Goal: Communication & Community: Answer question/provide support

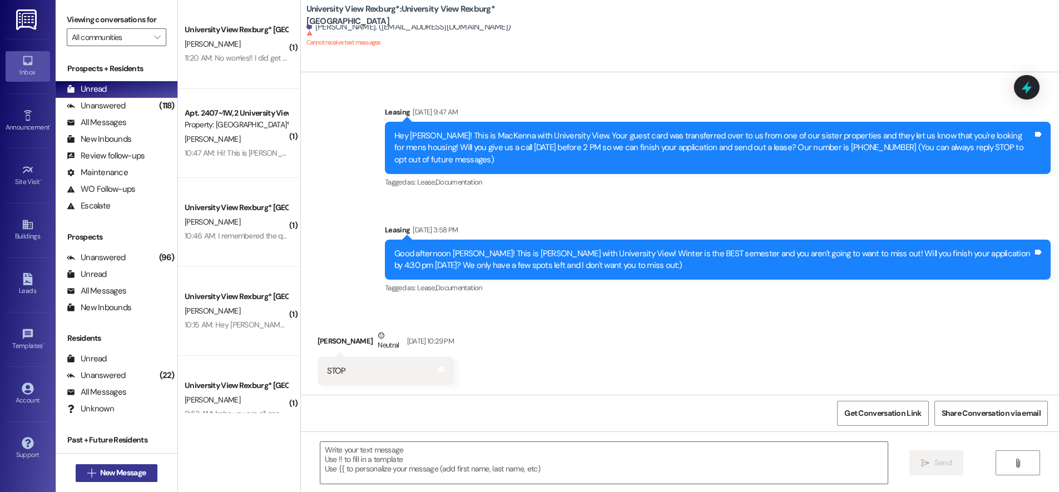
scroll to position [77, 0]
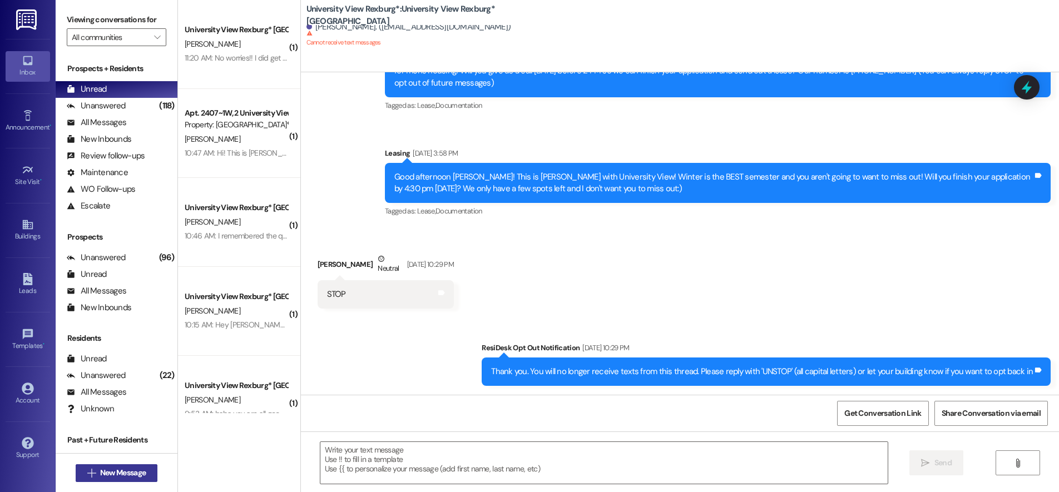
click at [111, 473] on span "New Message" at bounding box center [123, 473] width 46 height 12
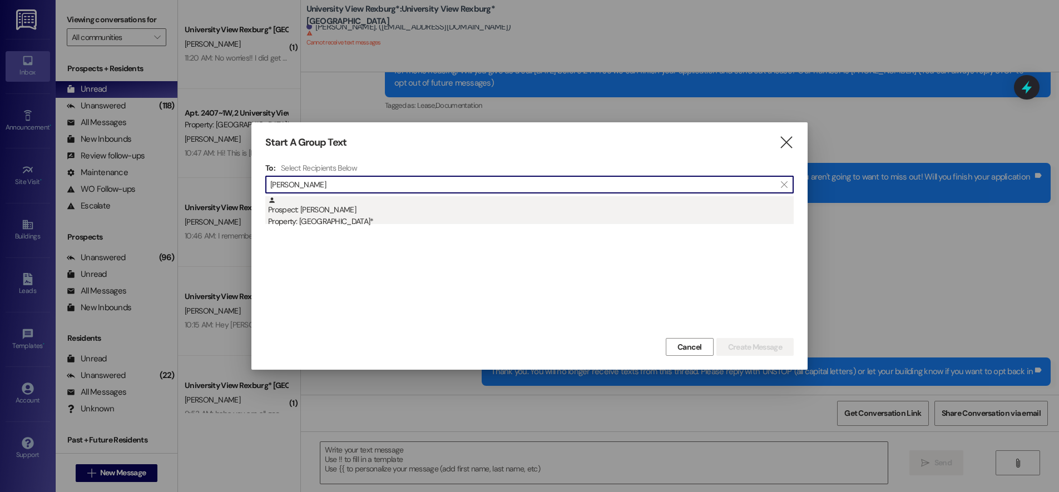
type input "[PERSON_NAME]"
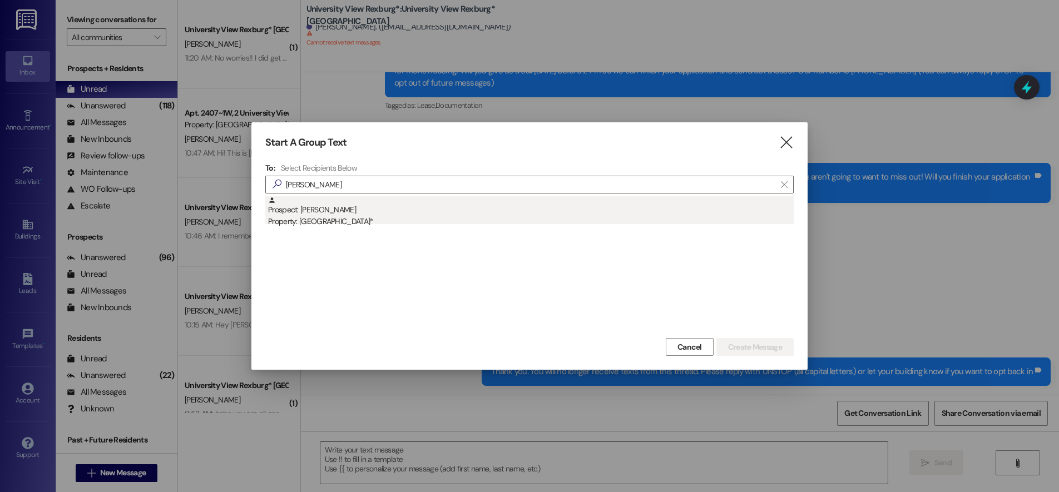
click at [316, 222] on div "Property: [GEOGRAPHIC_DATA]*" at bounding box center [530, 222] width 525 height 12
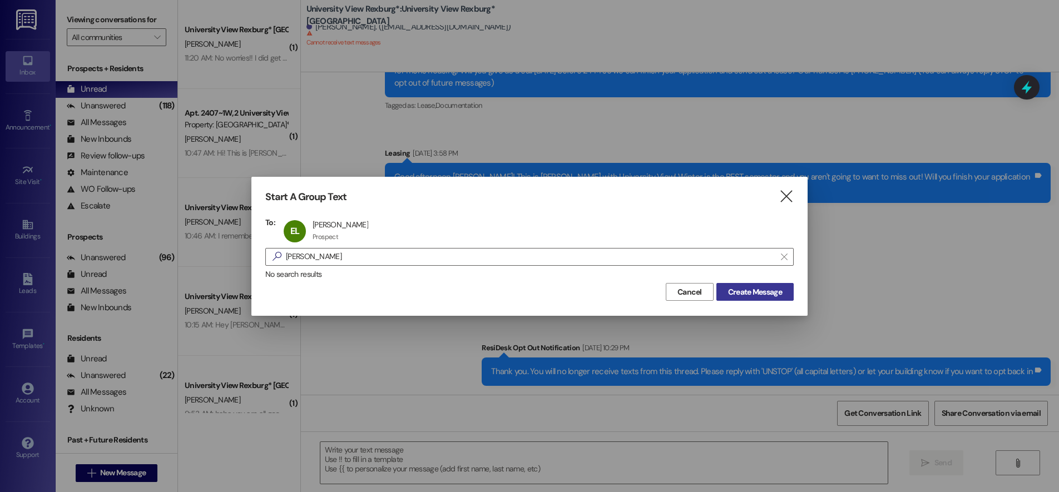
click at [744, 292] on span "Create Message" at bounding box center [755, 292] width 54 height 12
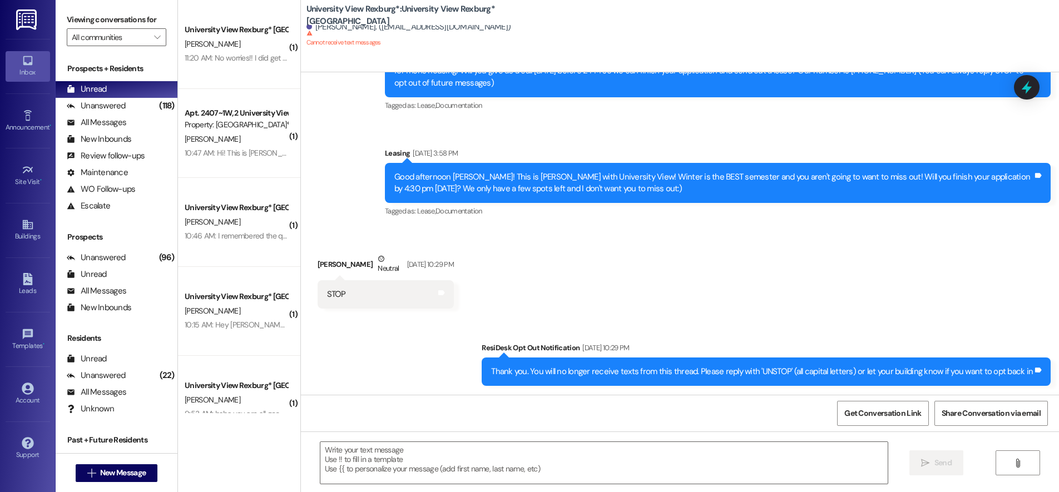
scroll to position [0, 0]
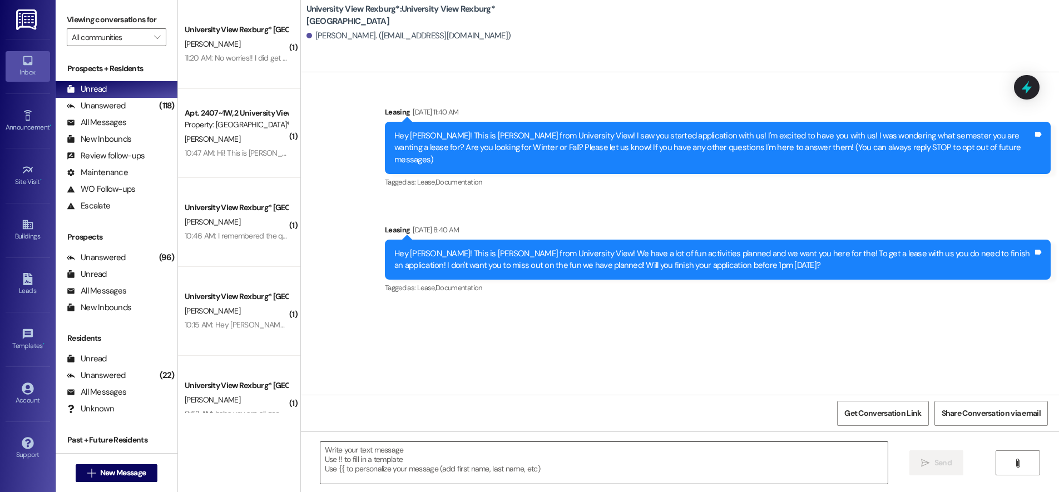
click at [527, 445] on textarea at bounding box center [603, 463] width 567 height 42
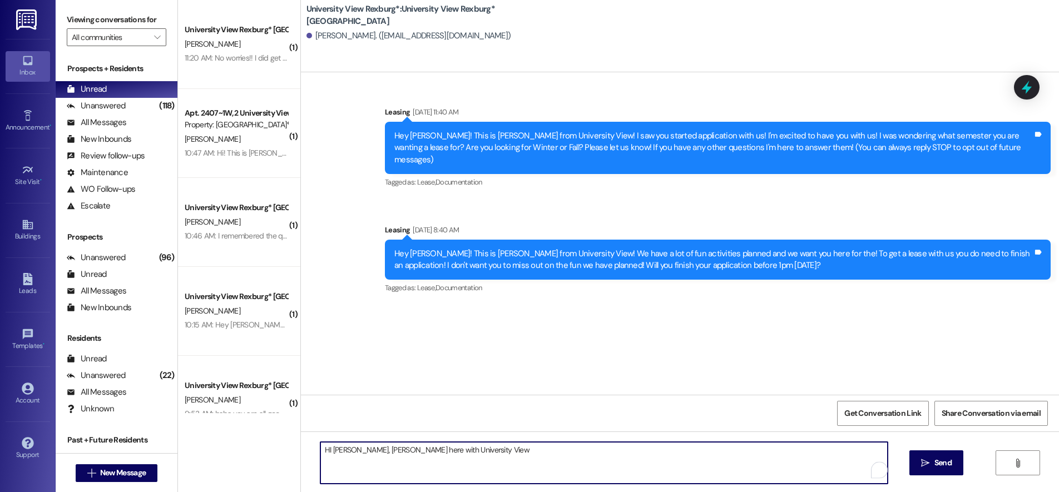
click at [322, 450] on textarea "HI [PERSON_NAME], [PERSON_NAME] here with University View" at bounding box center [603, 463] width 567 height 42
click at [461, 458] on textarea "Hi [PERSON_NAME], [PERSON_NAME] here with University View" at bounding box center [603, 463] width 567 height 42
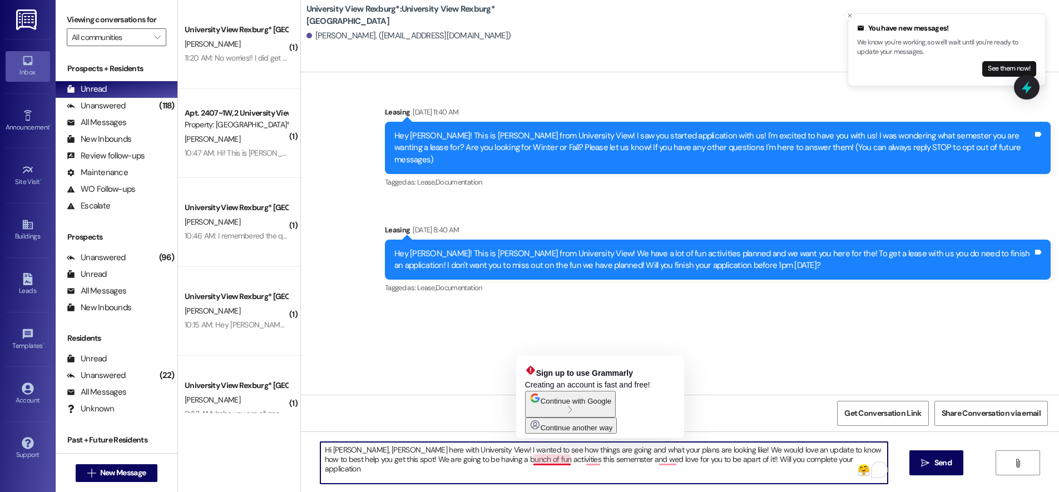
click at [528, 461] on textarea "Hi [PERSON_NAME], [PERSON_NAME] here with University View! I wanted to see how …" at bounding box center [603, 463] width 567 height 42
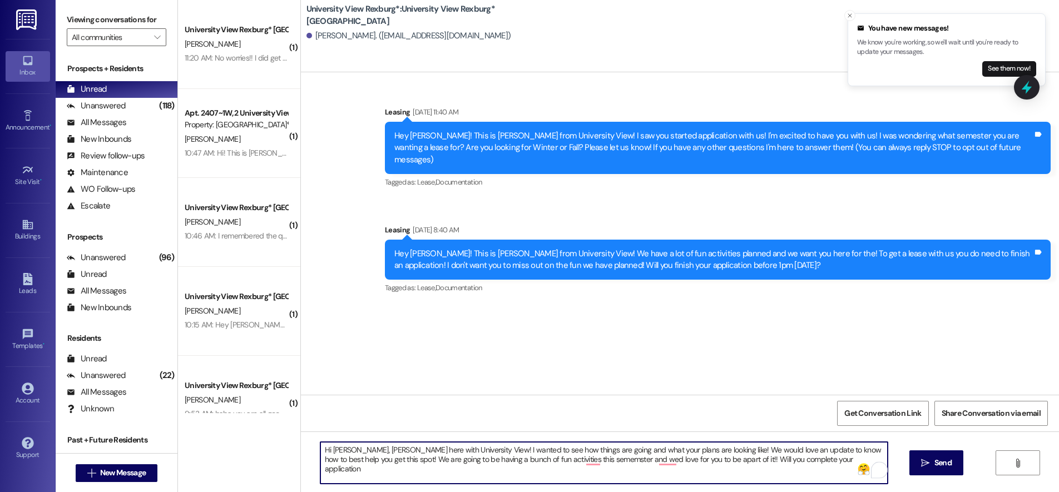
click at [549, 460] on textarea "Hi [PERSON_NAME], [PERSON_NAME] here with University View! I wanted to see how …" at bounding box center [603, 463] width 567 height 42
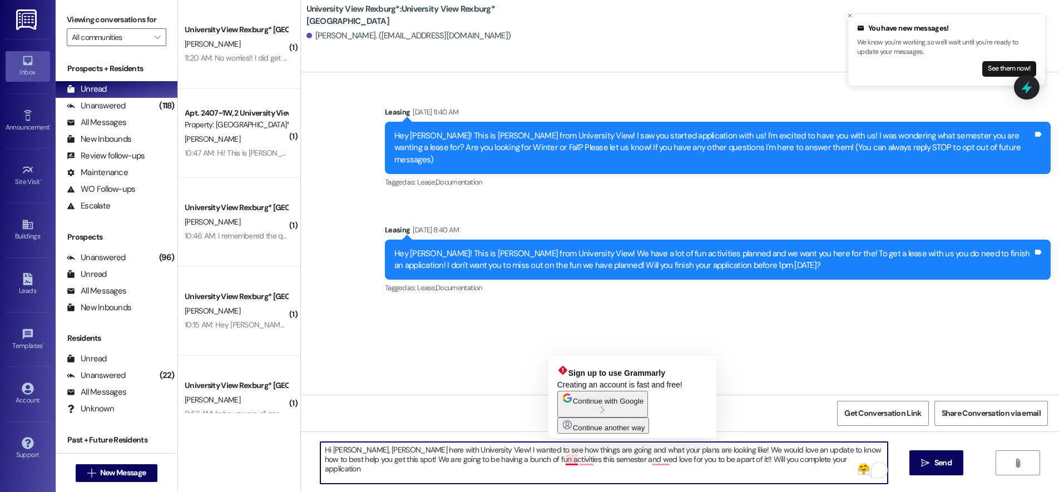
click at [556, 463] on textarea "Hi [PERSON_NAME], [PERSON_NAME] here with University View! I wanted to see how …" at bounding box center [603, 463] width 567 height 42
click at [583, 461] on textarea "Hi [PERSON_NAME], [PERSON_NAME] here with University View! I wanted to see how …" at bounding box center [603, 463] width 567 height 42
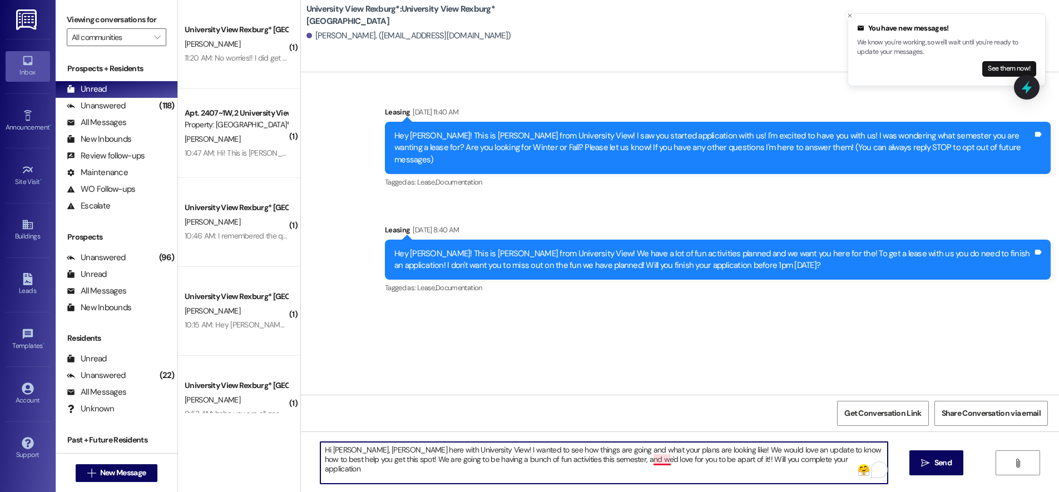
click at [649, 458] on textarea "Hi [PERSON_NAME], [PERSON_NAME] here with University View! I wanted to see how …" at bounding box center [603, 463] width 567 height 42
click at [791, 458] on textarea "Hi [PERSON_NAME], [PERSON_NAME] here with University View! I wanted to see how …" at bounding box center [603, 463] width 567 height 42
type textarea "Hi [PERSON_NAME], [PERSON_NAME] here with University View! I wanted to see how …"
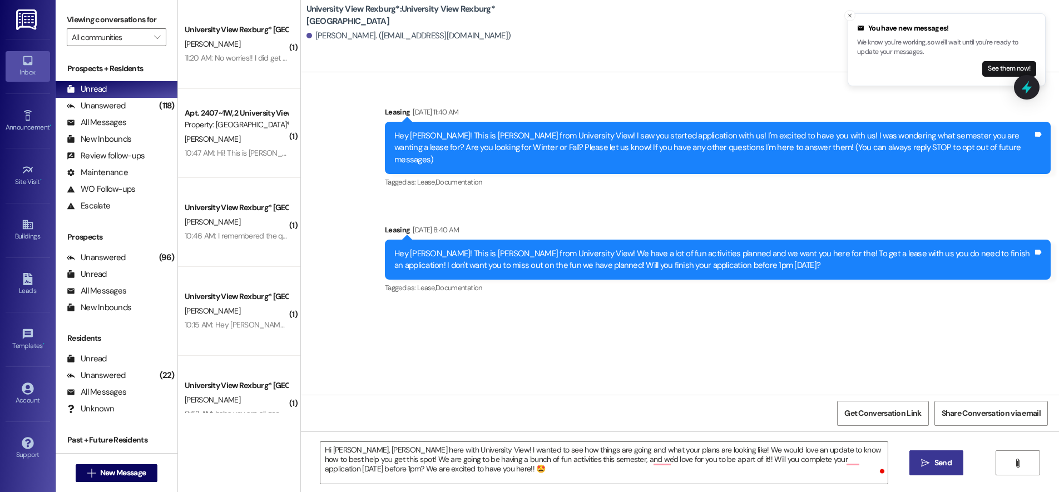
click at [946, 465] on span "Send" at bounding box center [942, 463] width 17 height 12
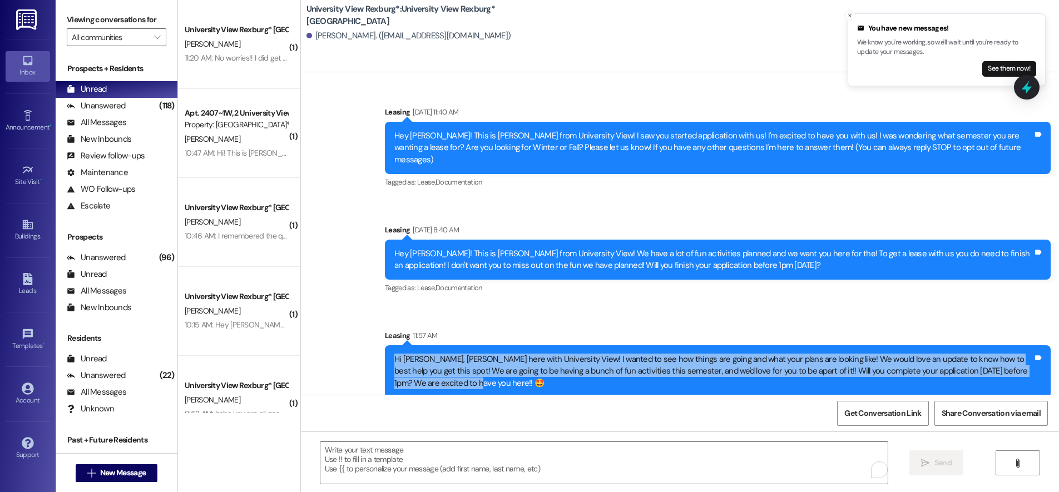
drag, startPoint x: 386, startPoint y: 347, endPoint x: 419, endPoint y: 369, distance: 39.3
click at [421, 373] on div "Hi [PERSON_NAME], [PERSON_NAME] here with University View! I wanted to see how …" at bounding box center [713, 372] width 638 height 36
copy div "Hi [PERSON_NAME], [PERSON_NAME] here with University View! I wanted to see how …"
click at [116, 471] on span "New Message" at bounding box center [123, 473] width 46 height 12
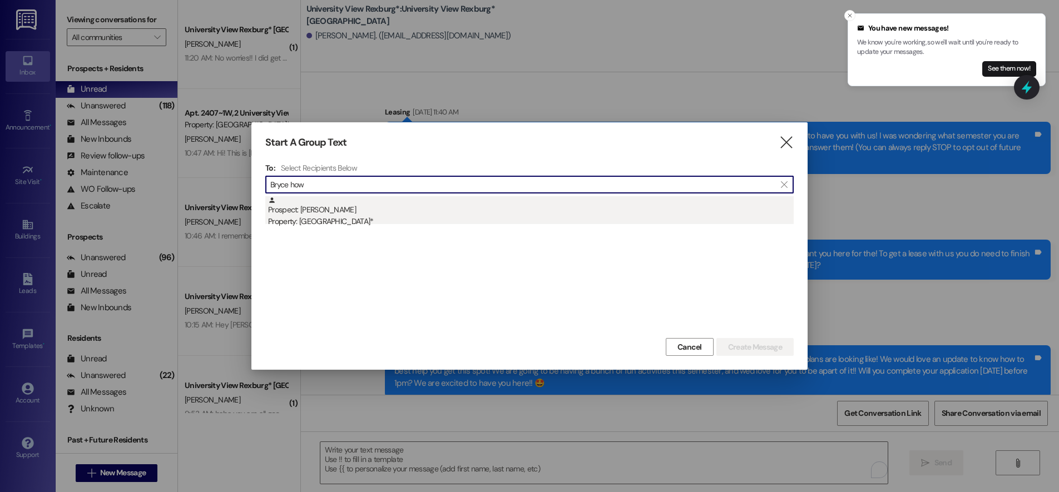
type input "Bryce how"
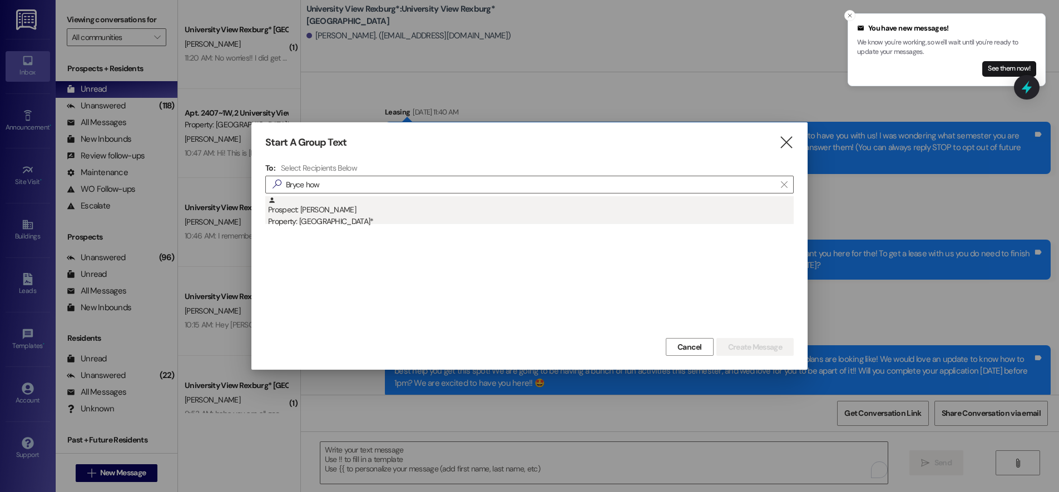
click at [329, 216] on div "Property: [GEOGRAPHIC_DATA]*" at bounding box center [530, 222] width 525 height 12
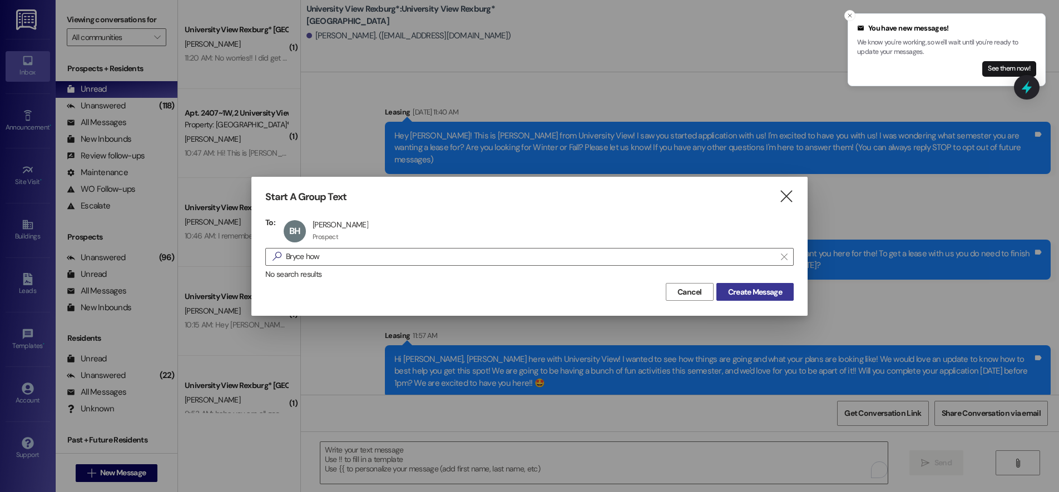
click at [723, 295] on button "Create Message" at bounding box center [754, 292] width 77 height 18
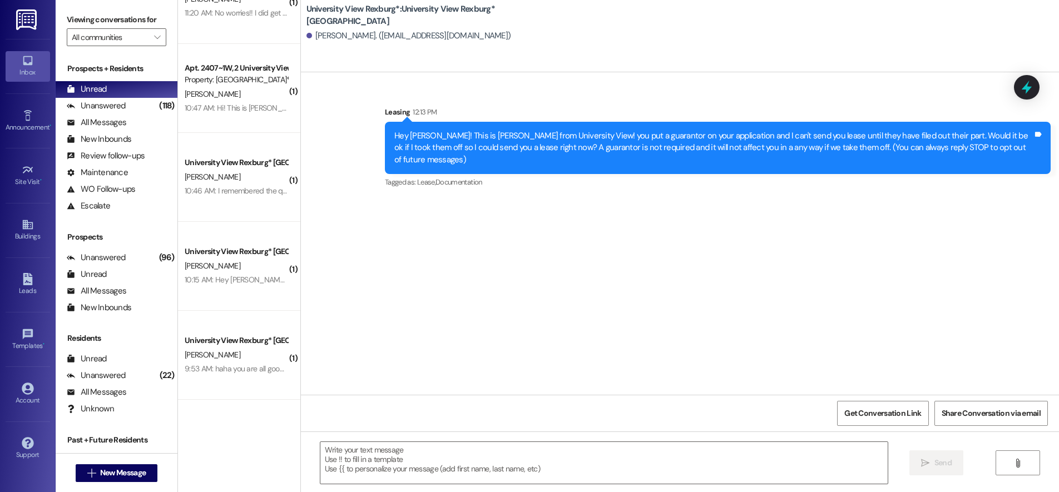
scroll to position [222, 0]
click at [100, 482] on div " New Message" at bounding box center [117, 473] width 82 height 28
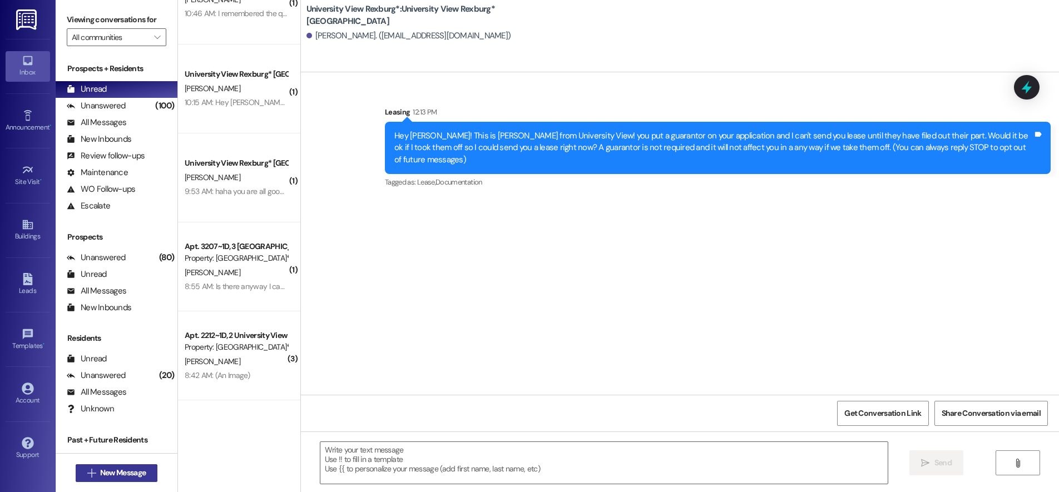
click at [101, 475] on span "New Message" at bounding box center [123, 473] width 46 height 12
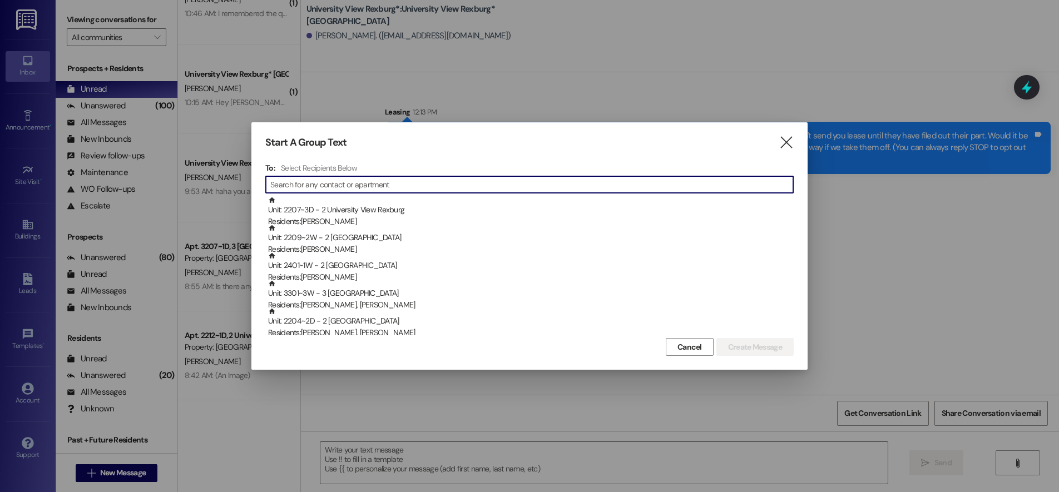
click at [341, 183] on input at bounding box center [531, 185] width 523 height 16
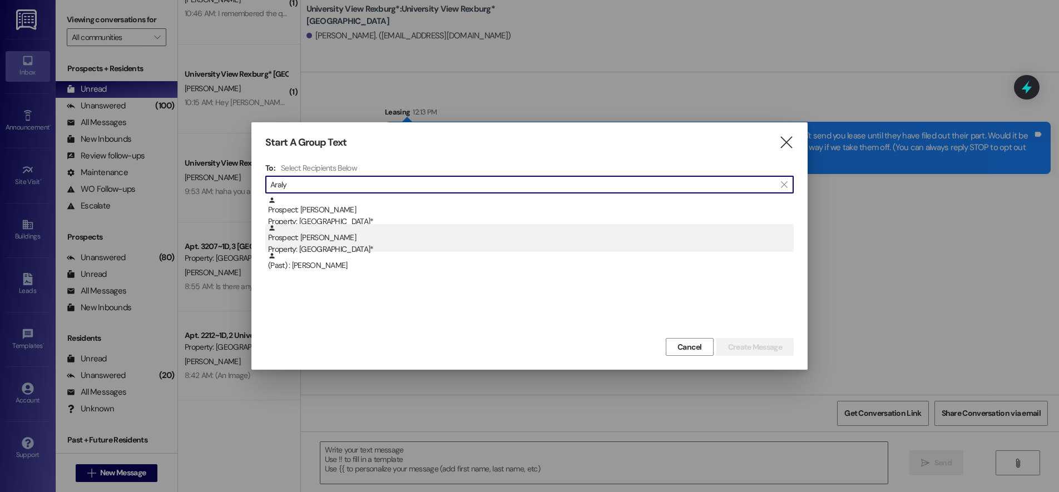
type input "Araly"
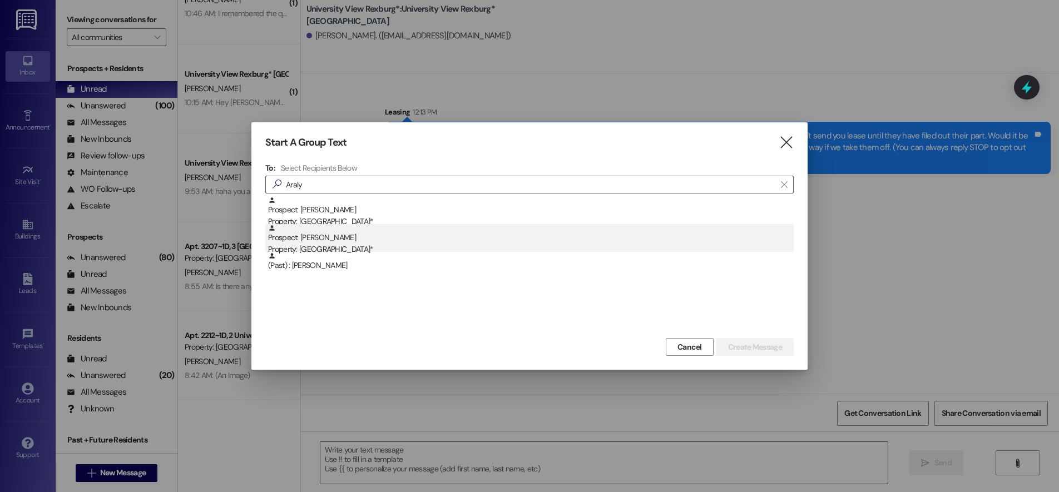
click at [357, 247] on div "Property: [GEOGRAPHIC_DATA]*" at bounding box center [530, 250] width 525 height 12
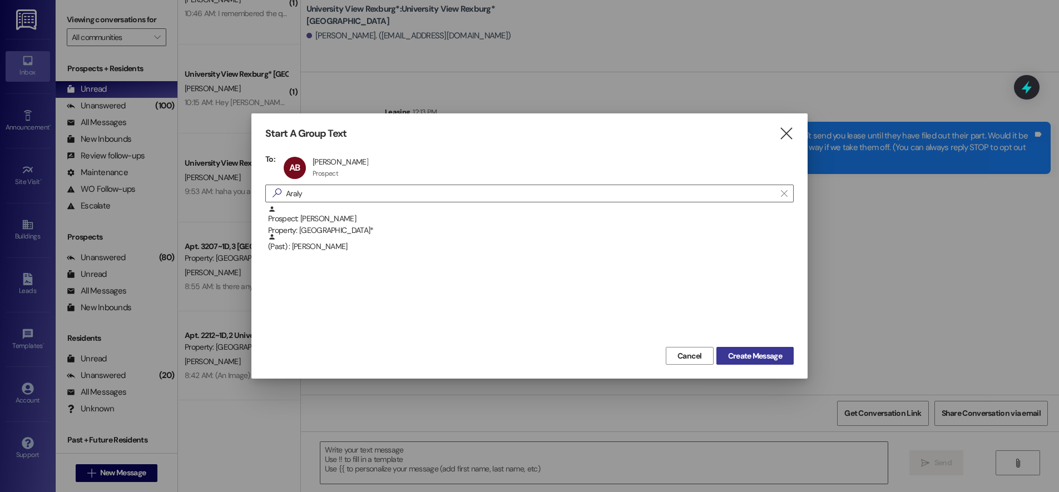
click at [747, 355] on span "Create Message" at bounding box center [755, 356] width 54 height 12
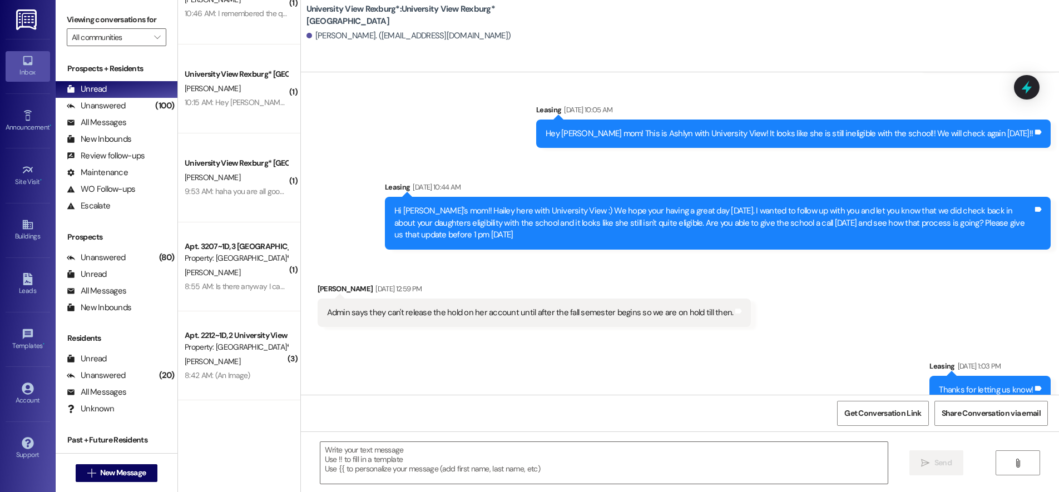
scroll to position [1372, 0]
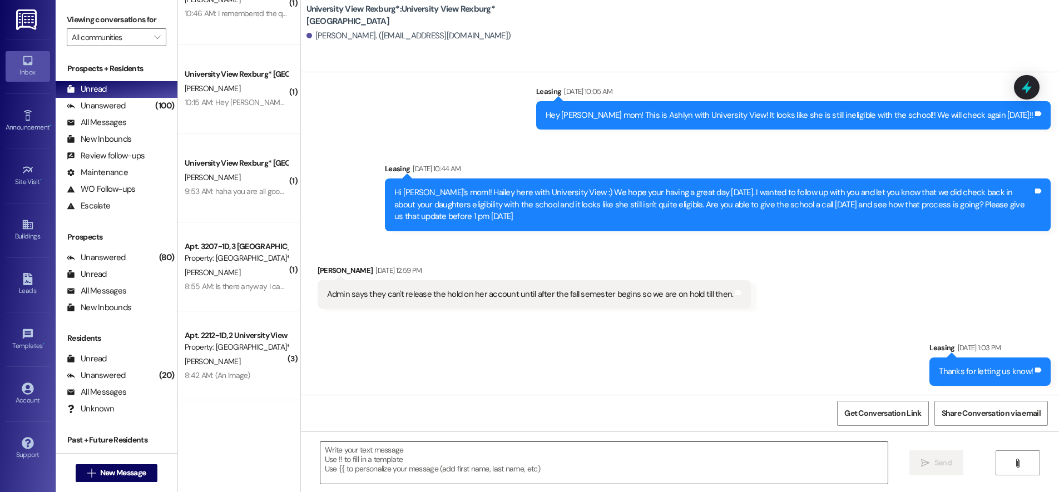
click at [522, 458] on textarea at bounding box center [603, 463] width 567 height 42
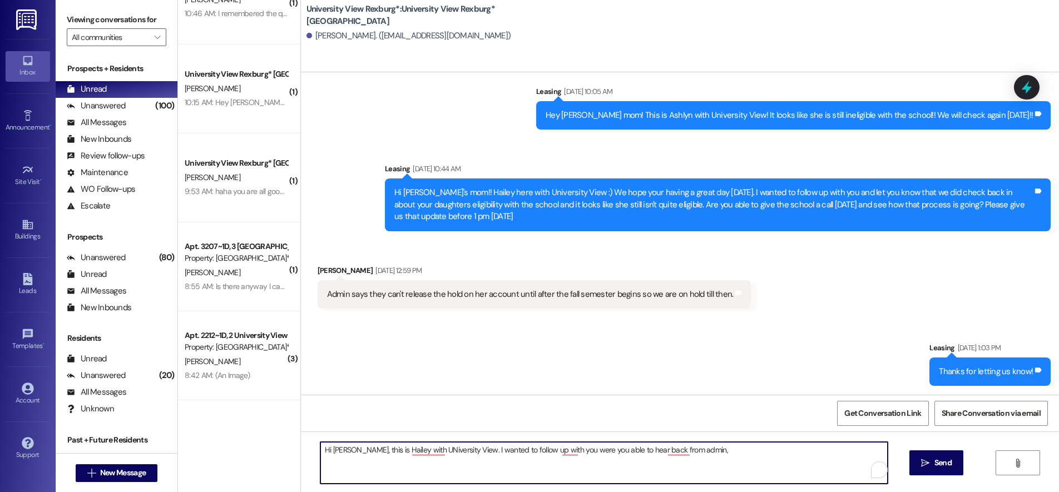
drag, startPoint x: 550, startPoint y: 449, endPoint x: 552, endPoint y: 470, distance: 21.7
click at [550, 452] on textarea "Hi [PERSON_NAME], this is Hailey with UNiversity View. I wanted to follow up wi…" at bounding box center [603, 463] width 567 height 42
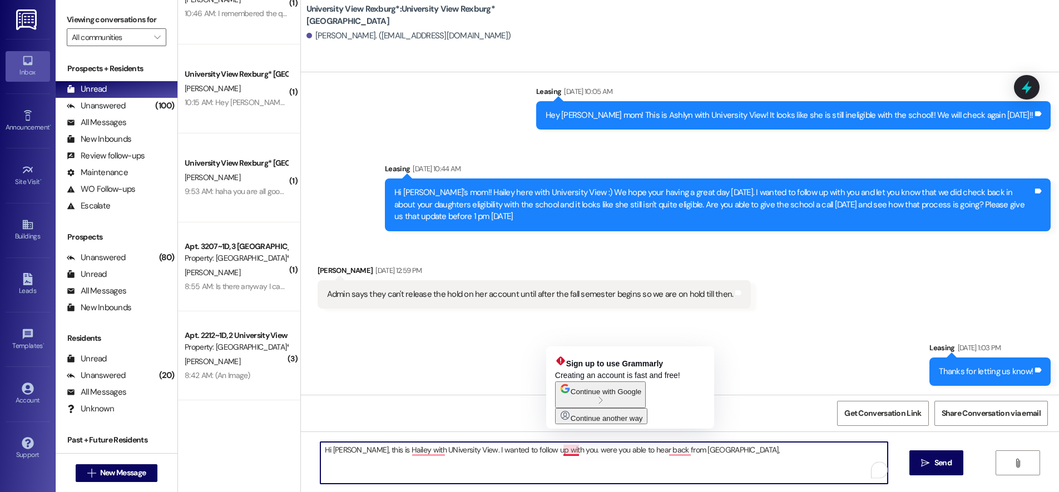
drag, startPoint x: 563, startPoint y: 448, endPoint x: 559, endPoint y: 455, distance: 8.2
click at [563, 449] on textarea "Hi [PERSON_NAME], this is Hailey with UNiversity View. I wanted to follow up wi…" at bounding box center [603, 463] width 567 height 42
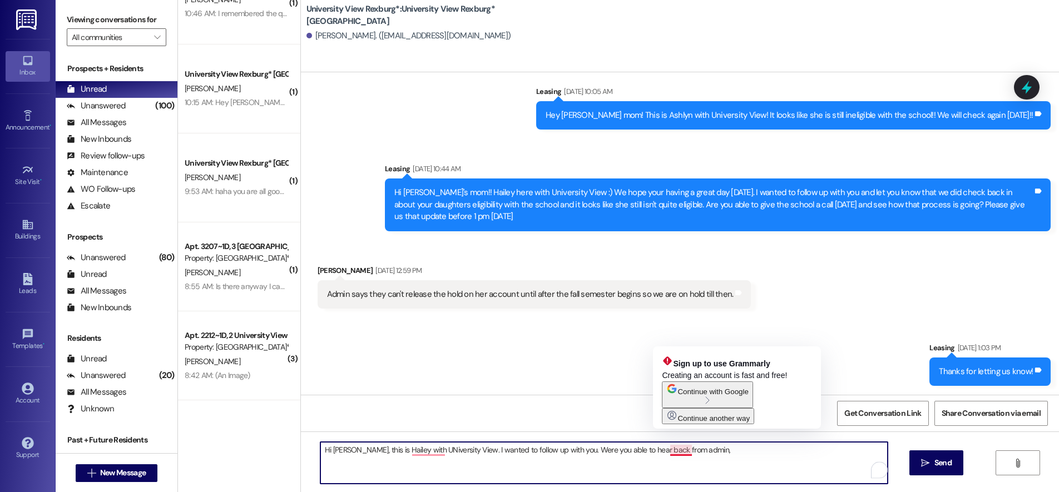
click at [692, 451] on textarea "Hi [PERSON_NAME], this is Hailey with UNiversity View. I wanted to follow up wi…" at bounding box center [603, 463] width 567 height 42
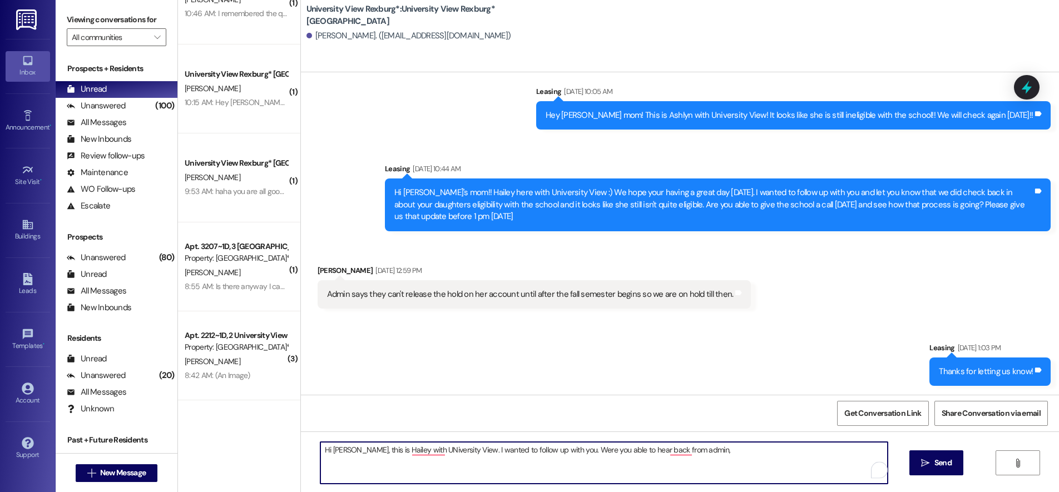
click at [550, 448] on textarea "Hi [PERSON_NAME], this is Hailey with UNiversity View. I wanted to follow up wi…" at bounding box center [603, 463] width 567 height 42
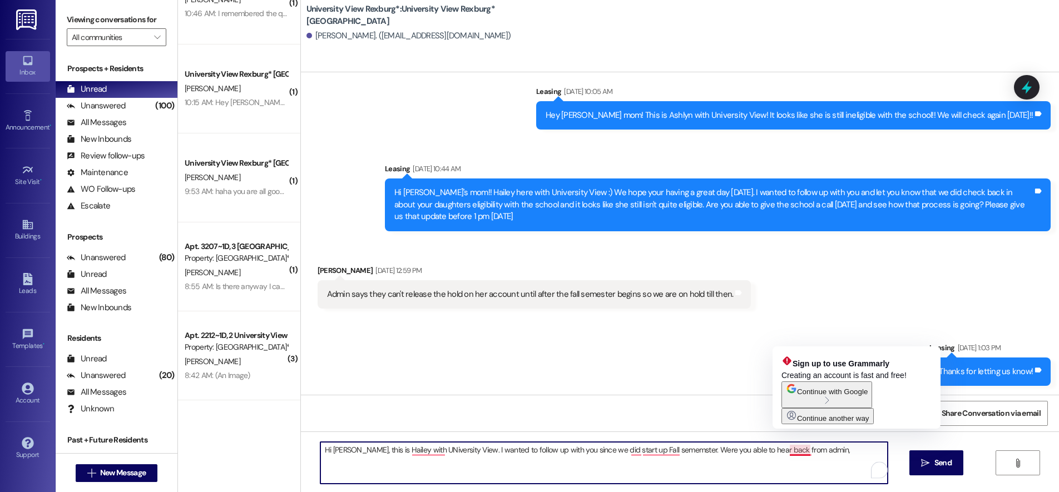
click at [807, 451] on textarea "Hi [PERSON_NAME], this is Hailey with UNiversity View. I wanted to follow up wi…" at bounding box center [603, 463] width 567 height 42
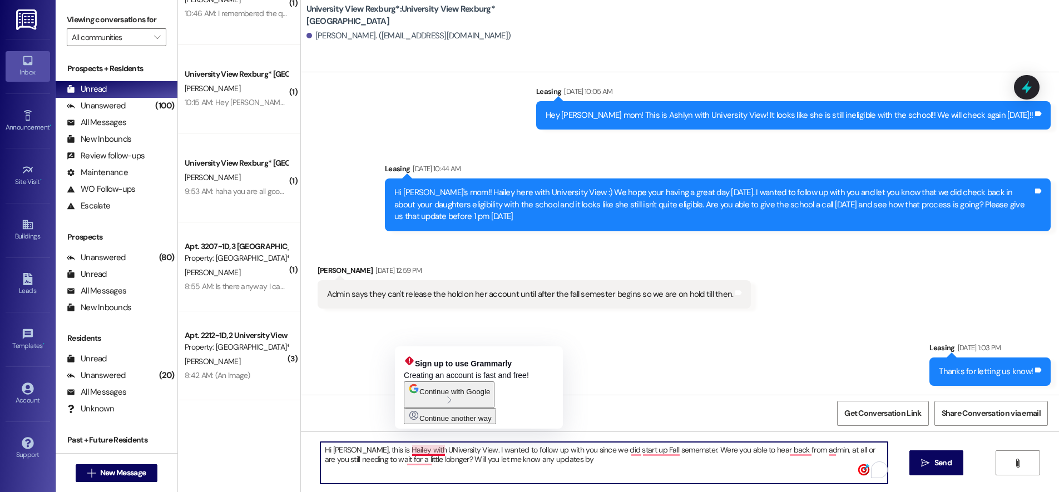
drag, startPoint x: 412, startPoint y: 449, endPoint x: 420, endPoint y: 468, distance: 20.7
click at [412, 450] on textarea "Hi [PERSON_NAME], this is Hailey with UNiversity View. I wanted to follow up wi…" at bounding box center [603, 463] width 567 height 42
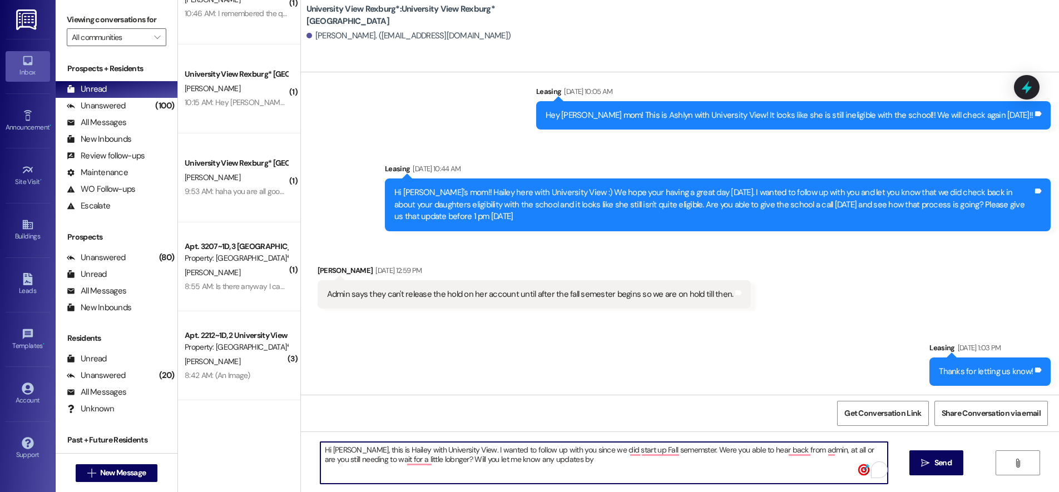
click at [572, 451] on textarea "Hi [PERSON_NAME], this is Hailey with University View. I wanted to follow up wi…" at bounding box center [603, 463] width 567 height 42
click at [550, 450] on textarea "Hi [PERSON_NAME], this is Hailey with University View. I wanted to follow up wi…" at bounding box center [603, 463] width 567 height 42
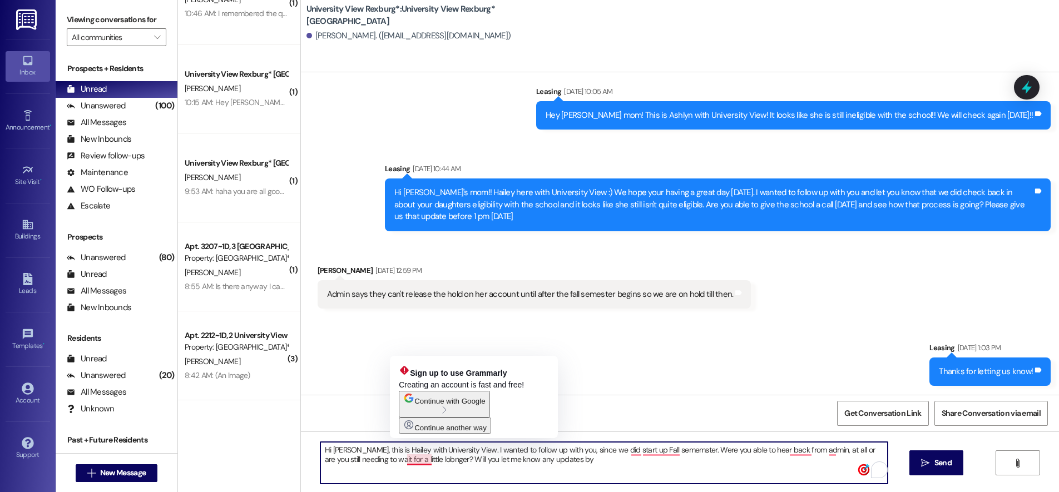
click at [409, 460] on textarea "Hi [PERSON_NAME], this is Hailey with University View. I wanted to follow up wi…" at bounding box center [603, 463] width 567 height 42
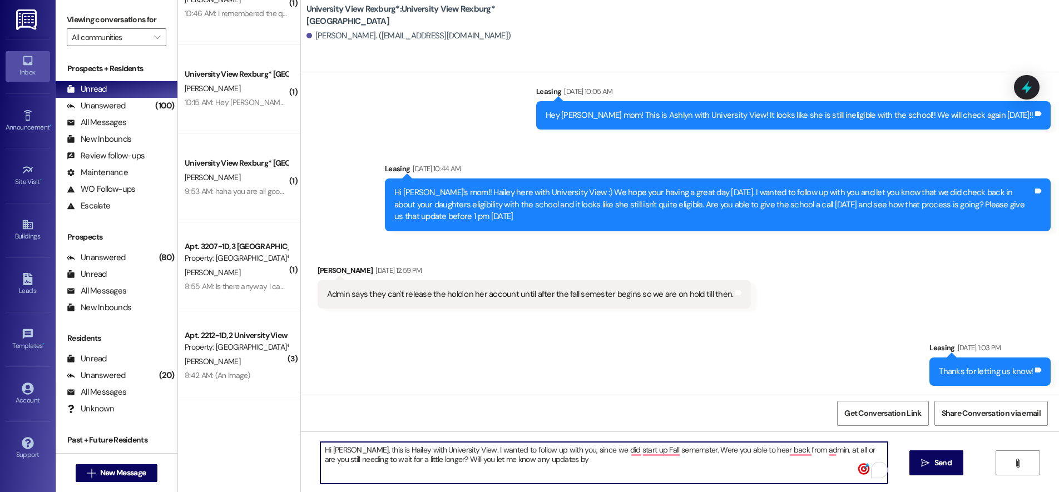
click at [545, 461] on textarea "Hi [PERSON_NAME], this is Hailey with University View. I wanted to follow up wi…" at bounding box center [603, 463] width 567 height 42
drag, startPoint x: 314, startPoint y: 450, endPoint x: 704, endPoint y: 469, distance: 390.7
click at [704, 469] on textarea "Hi [PERSON_NAME], this is Hailey with University View. I wanted to follow up wi…" at bounding box center [603, 463] width 567 height 42
click at [688, 460] on textarea "Hi [PERSON_NAME], this is Hailey with University View. I wanted to follow up wi…" at bounding box center [603, 463] width 567 height 42
drag, startPoint x: 315, startPoint y: 445, endPoint x: 668, endPoint y: 465, distance: 354.2
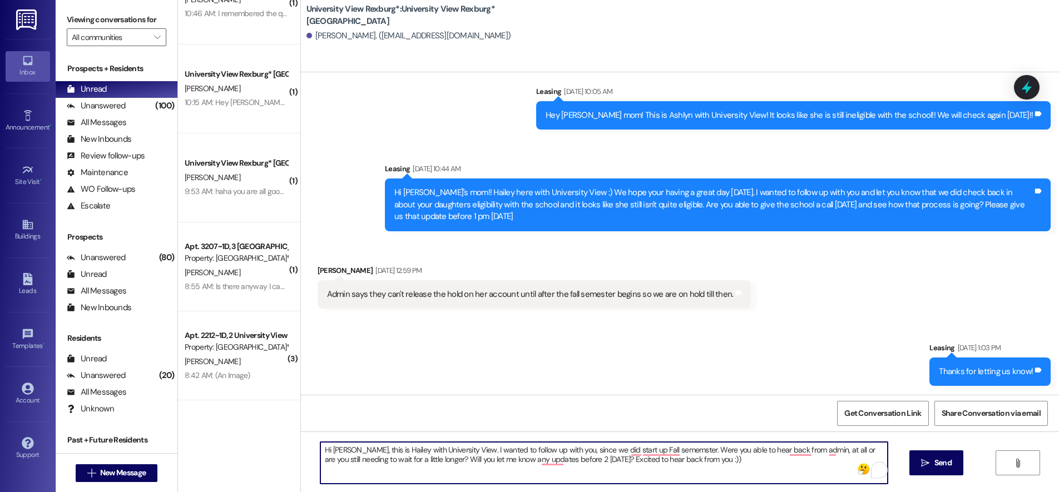
click at [728, 478] on textarea "Hi [PERSON_NAME], this is Hailey with University View. I wanted to follow up wi…" at bounding box center [603, 463] width 567 height 42
type textarea "Hi [PERSON_NAME], this is Hailey with University View. I wanted to follow up wi…"
click at [925, 460] on icon "" at bounding box center [925, 463] width 8 height 9
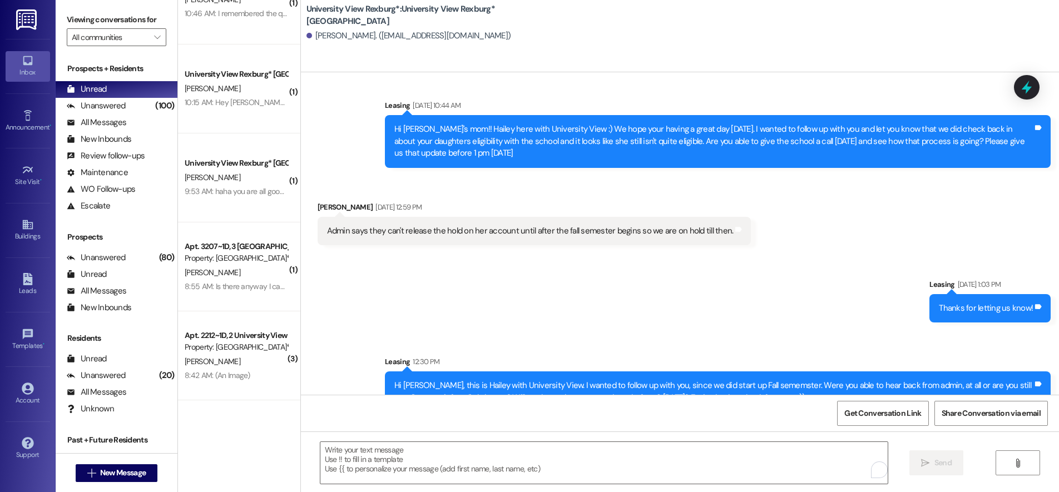
scroll to position [1461, 0]
